Goal: Transaction & Acquisition: Purchase product/service

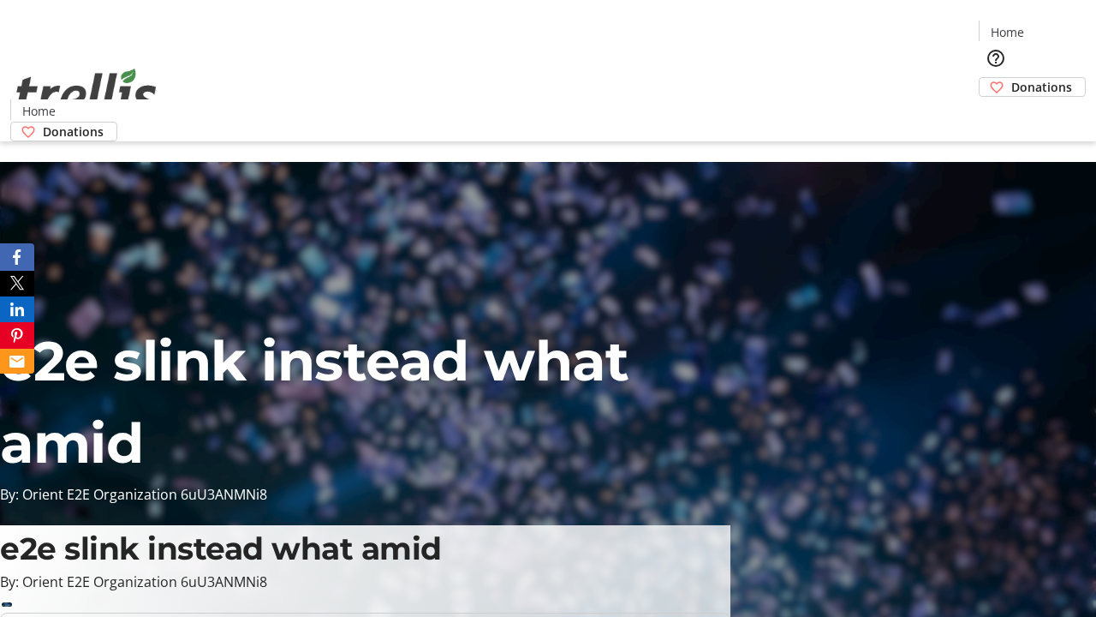
click at [1012, 78] on span "Donations" at bounding box center [1042, 87] width 61 height 18
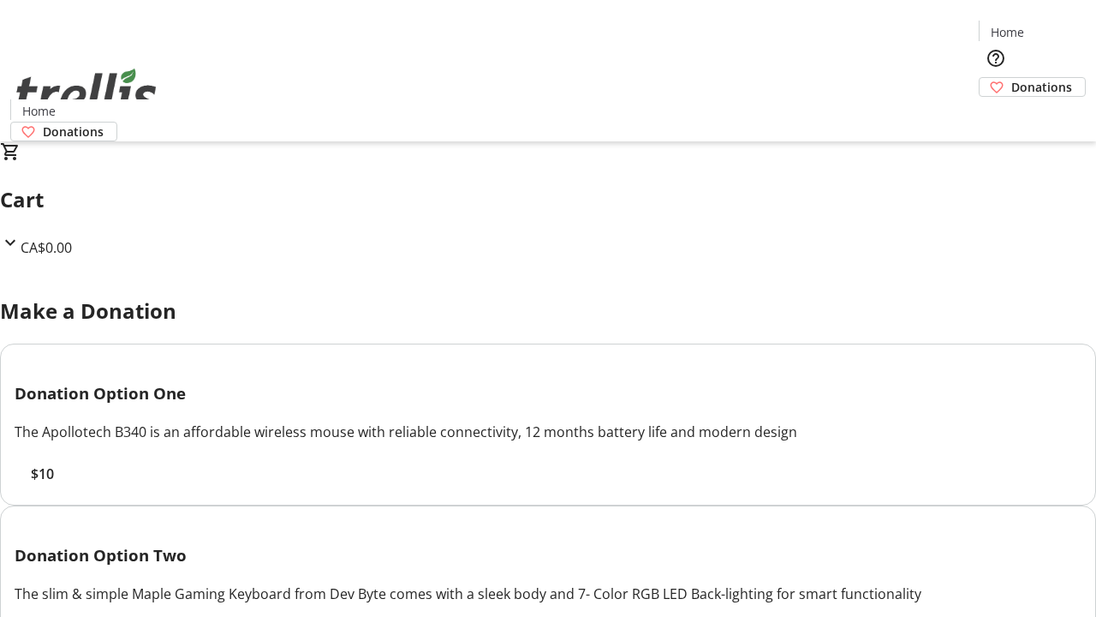
click at [54, 484] on span "$10" at bounding box center [42, 473] width 23 height 21
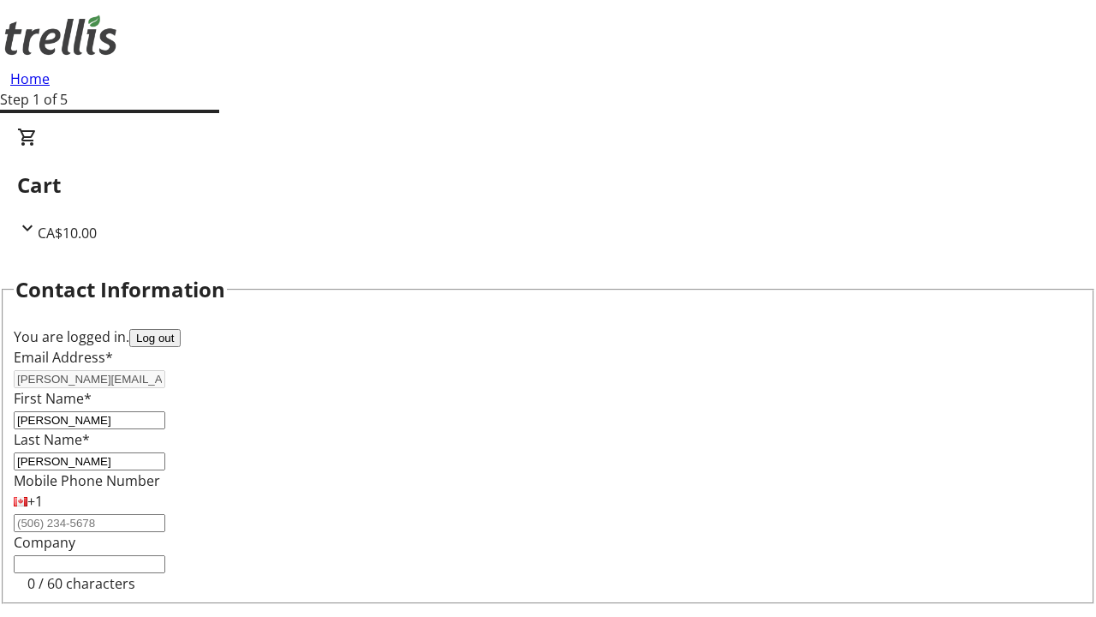
select select "CA"
type input "[STREET_ADDRESS][PERSON_NAME]"
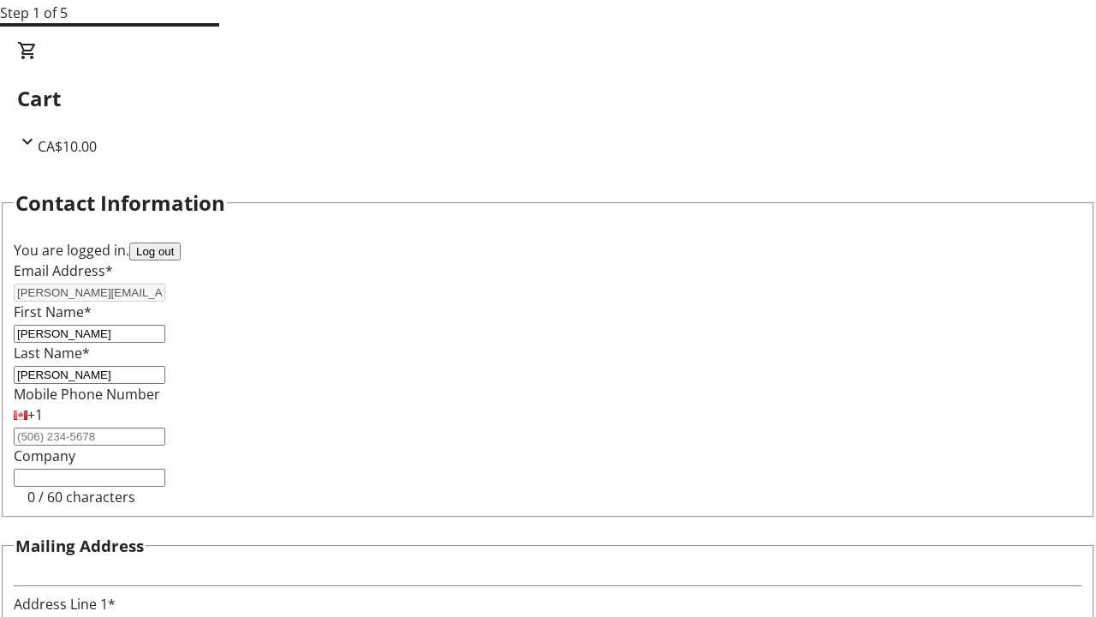
type input "Kelowna"
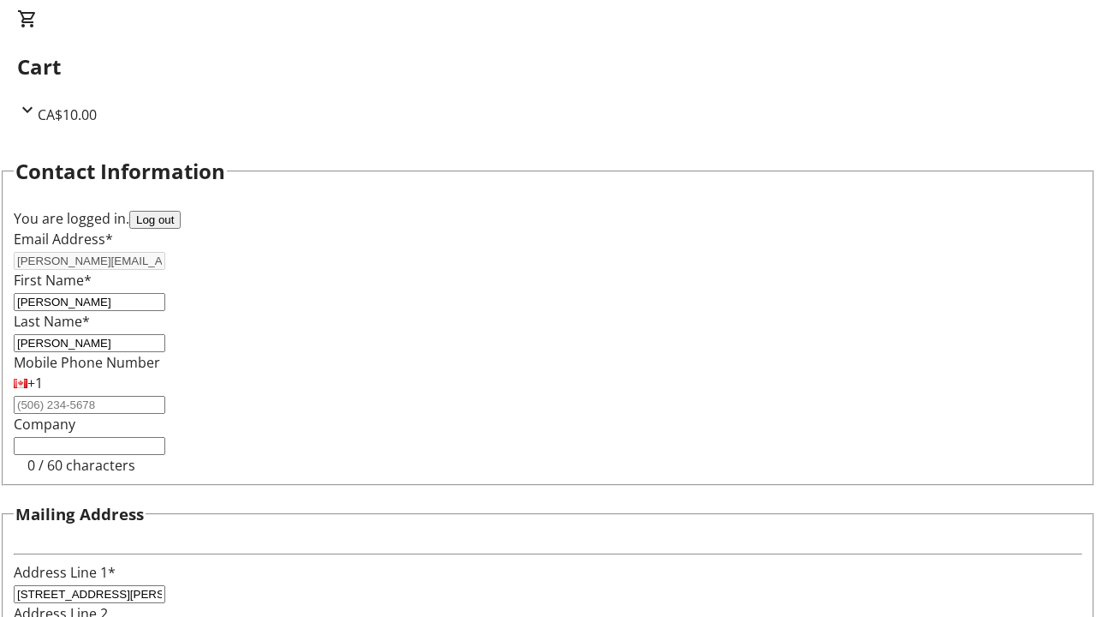
select select "BC"
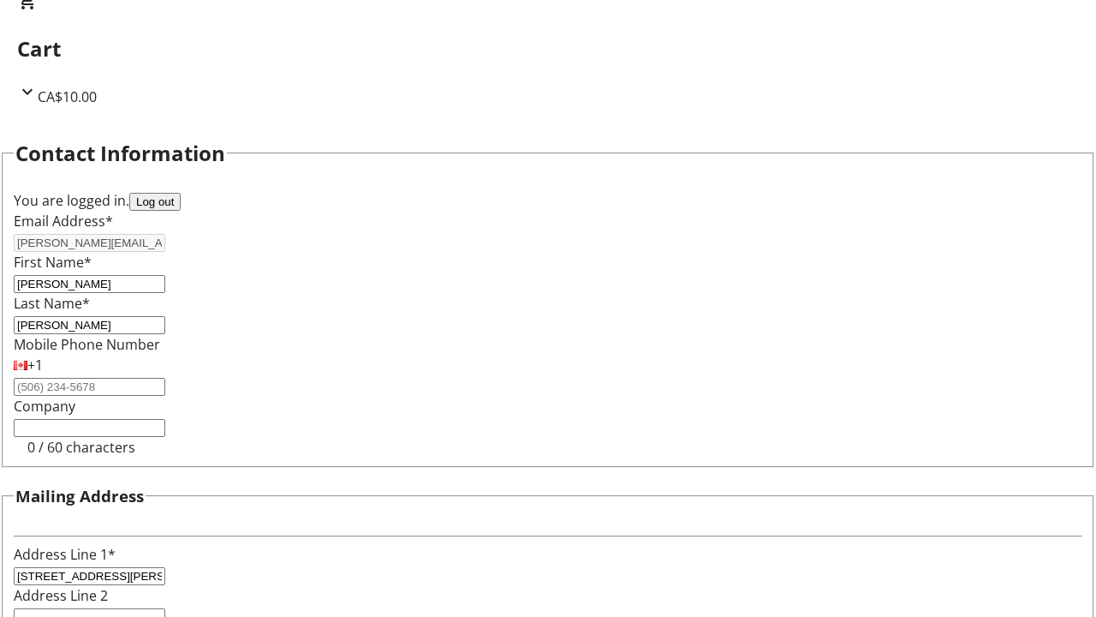
type input "Kelowna"
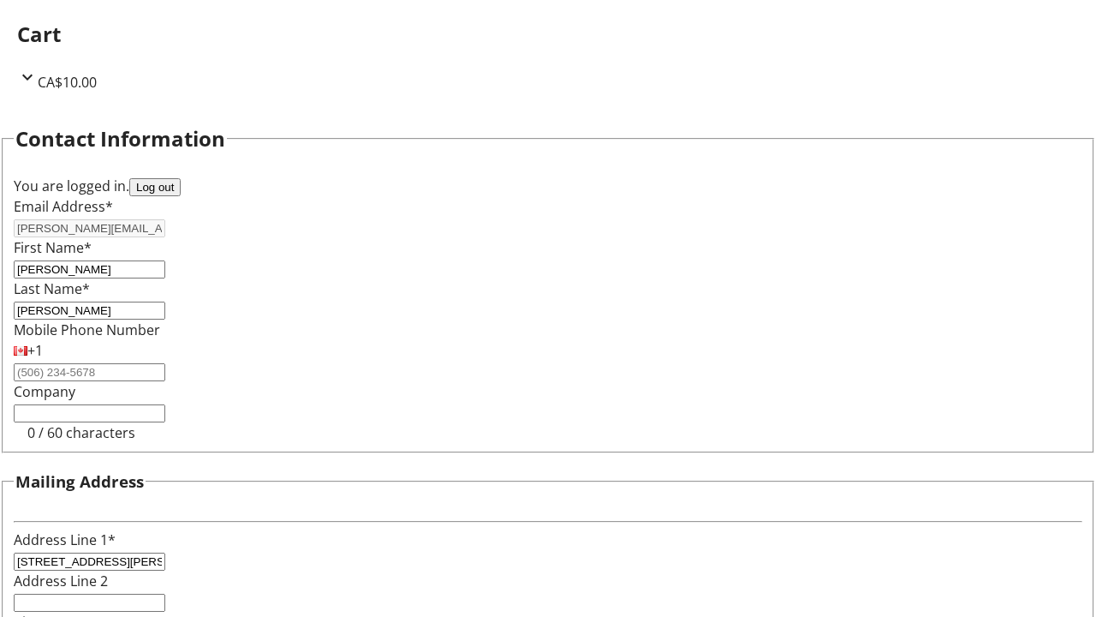
type input "V1Y 0C2"
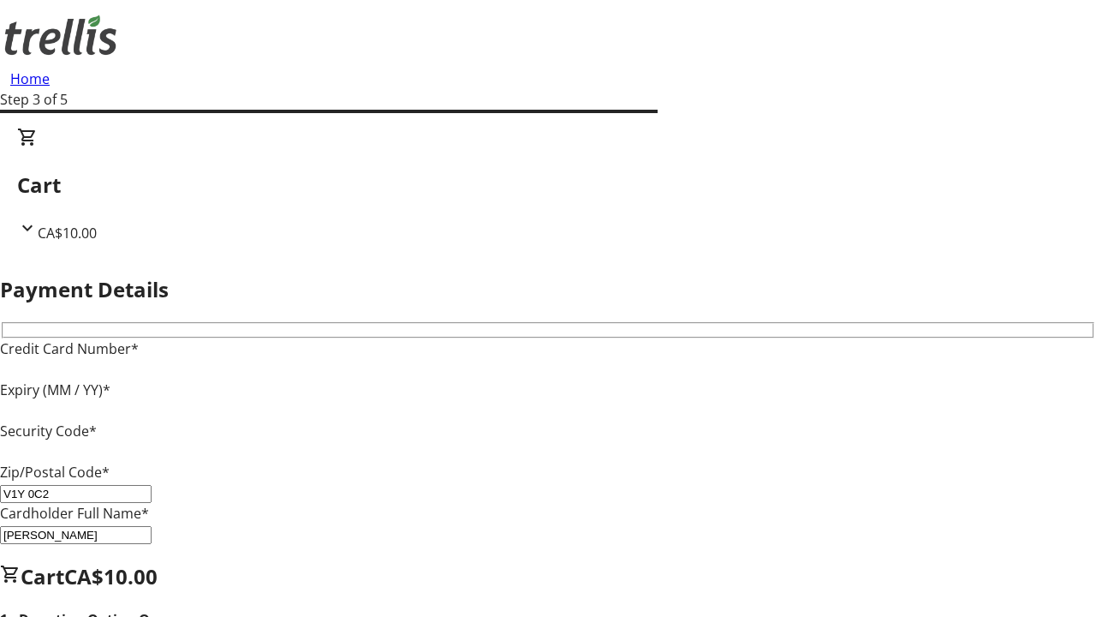
type input "V1Y 0C2"
